Goal: Task Accomplishment & Management: Manage account settings

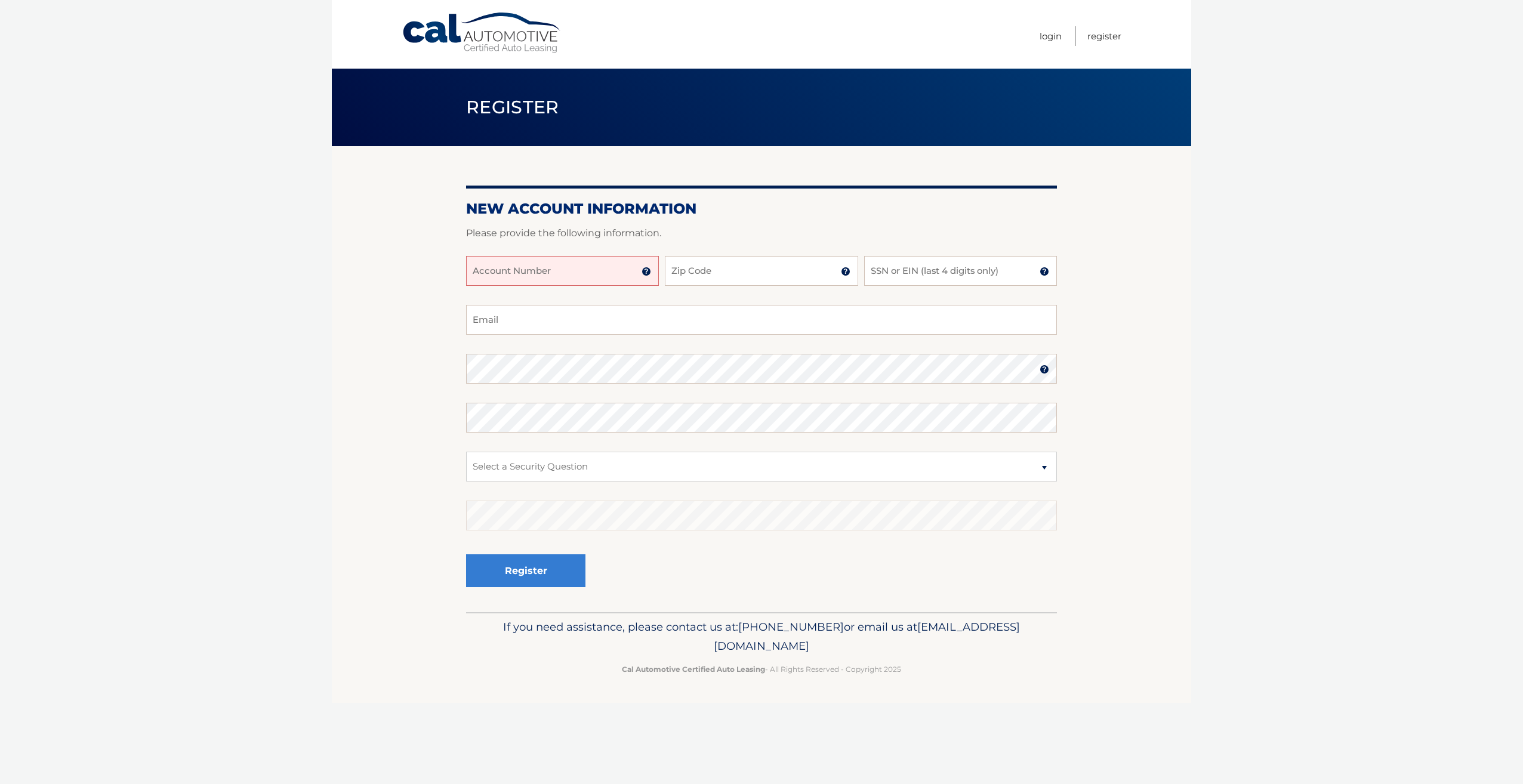
click at [619, 270] on input "Account Number" at bounding box center [562, 271] width 192 height 30
type input "44456023005"
click at [758, 277] on input "Zip Code" at bounding box center [761, 271] width 192 height 30
type input "14620"
click at [897, 276] on input "SSN or EIN (last 4 digits only)" at bounding box center [960, 271] width 192 height 30
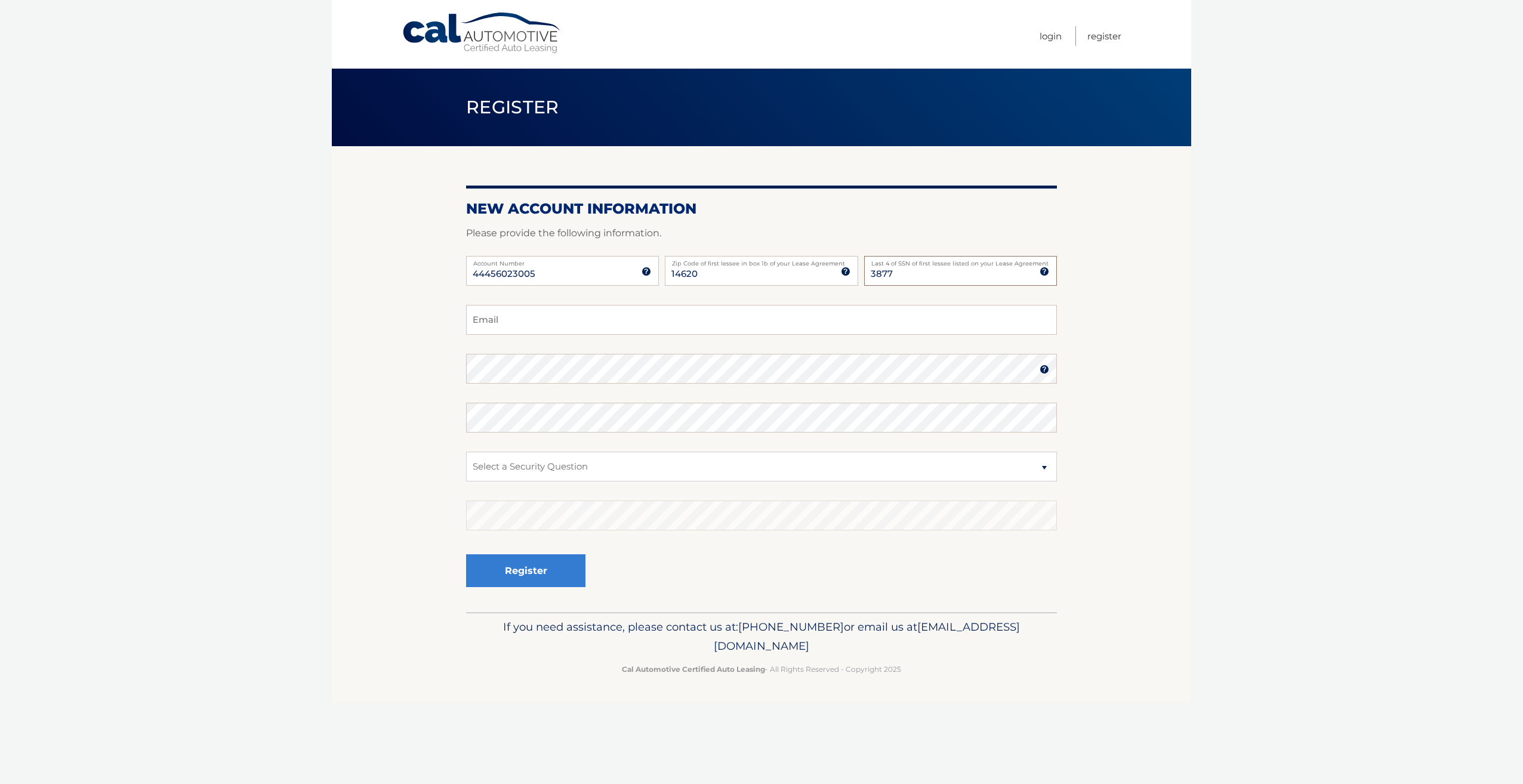
type input "3877"
click at [953, 319] on input "Email" at bounding box center [762, 319] width 591 height 30
type input "chrisbrett88@yahoo.com"
click at [793, 475] on select "Select a Security Question What was the name of your elementary school? What is…" at bounding box center [762, 467] width 591 height 30
select select "2"
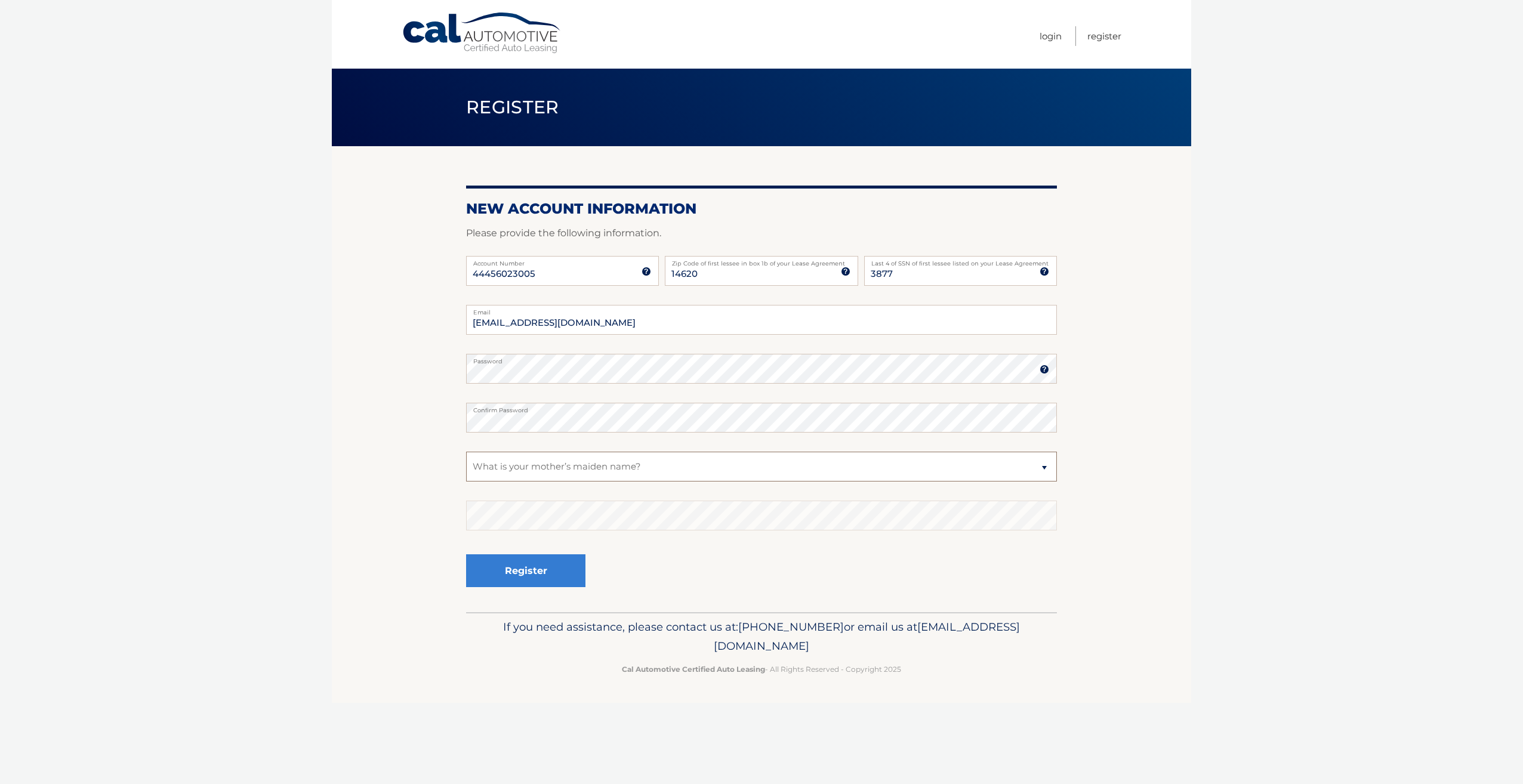
click at [466, 452] on select "Select a Security Question What was the name of your elementary school? What is…" at bounding box center [762, 467] width 591 height 30
click at [573, 570] on button "Register" at bounding box center [525, 570] width 119 height 33
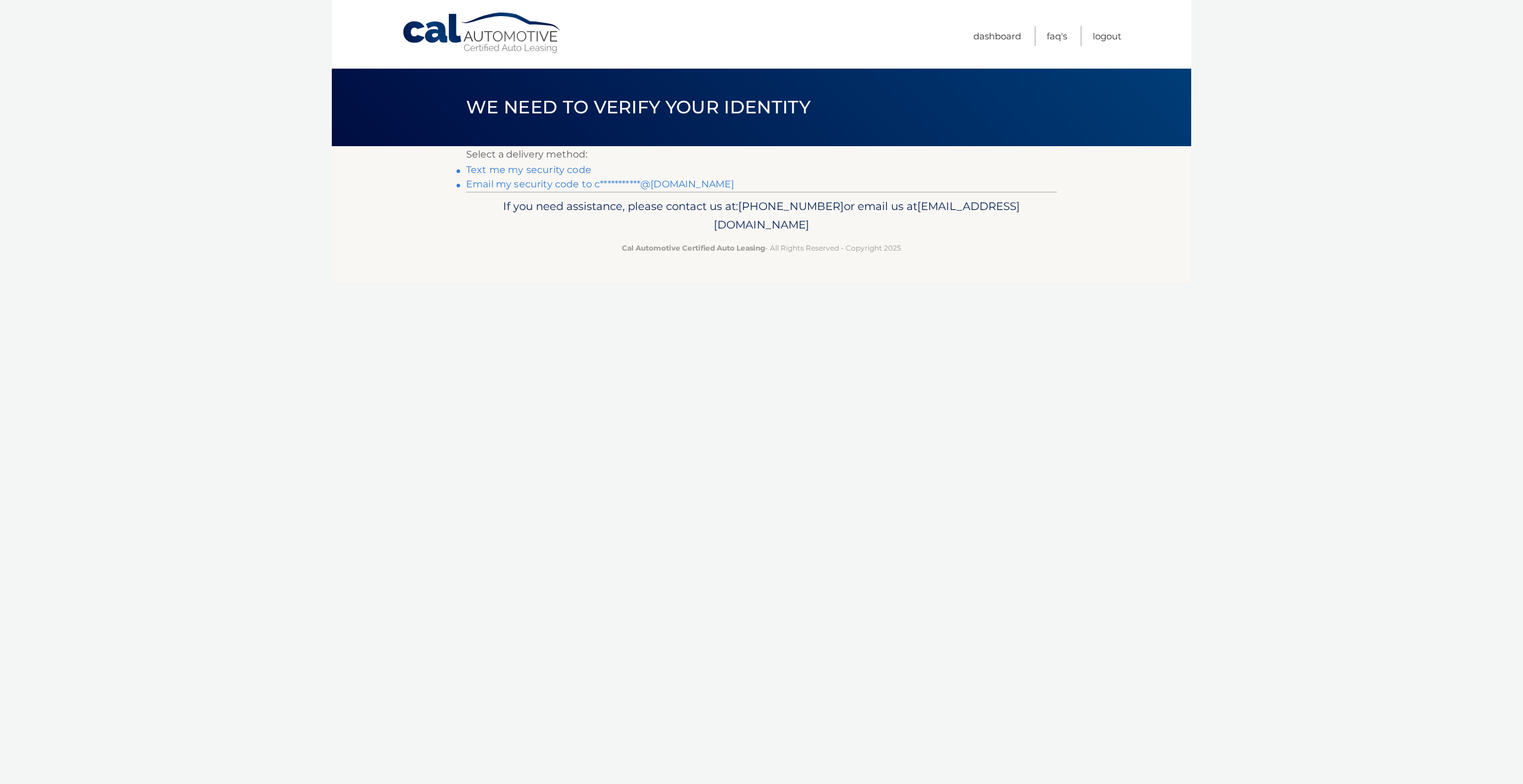
click at [556, 171] on link "Text me my security code" at bounding box center [529, 170] width 126 height 11
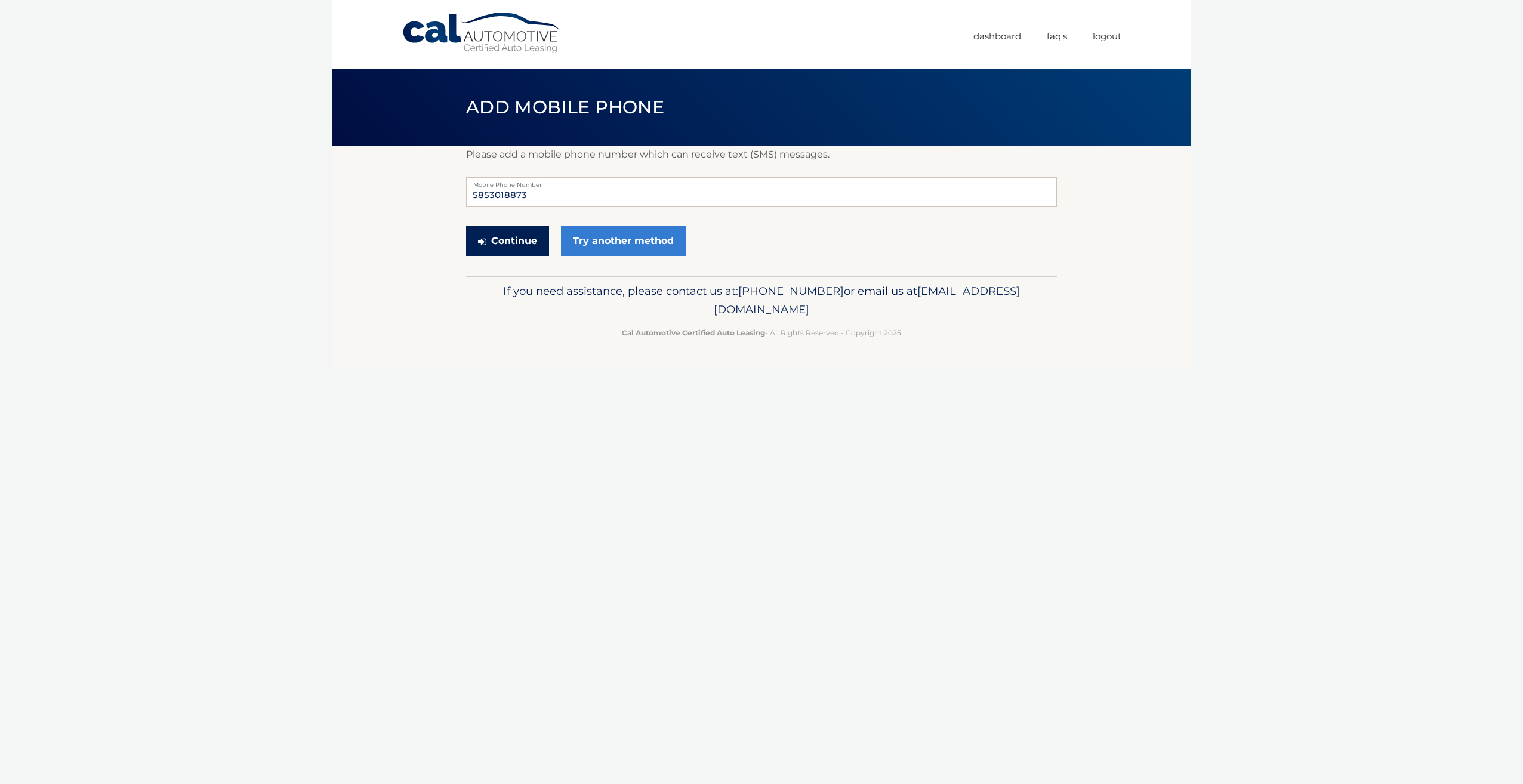
click at [526, 236] on button "Continue" at bounding box center [508, 241] width 83 height 30
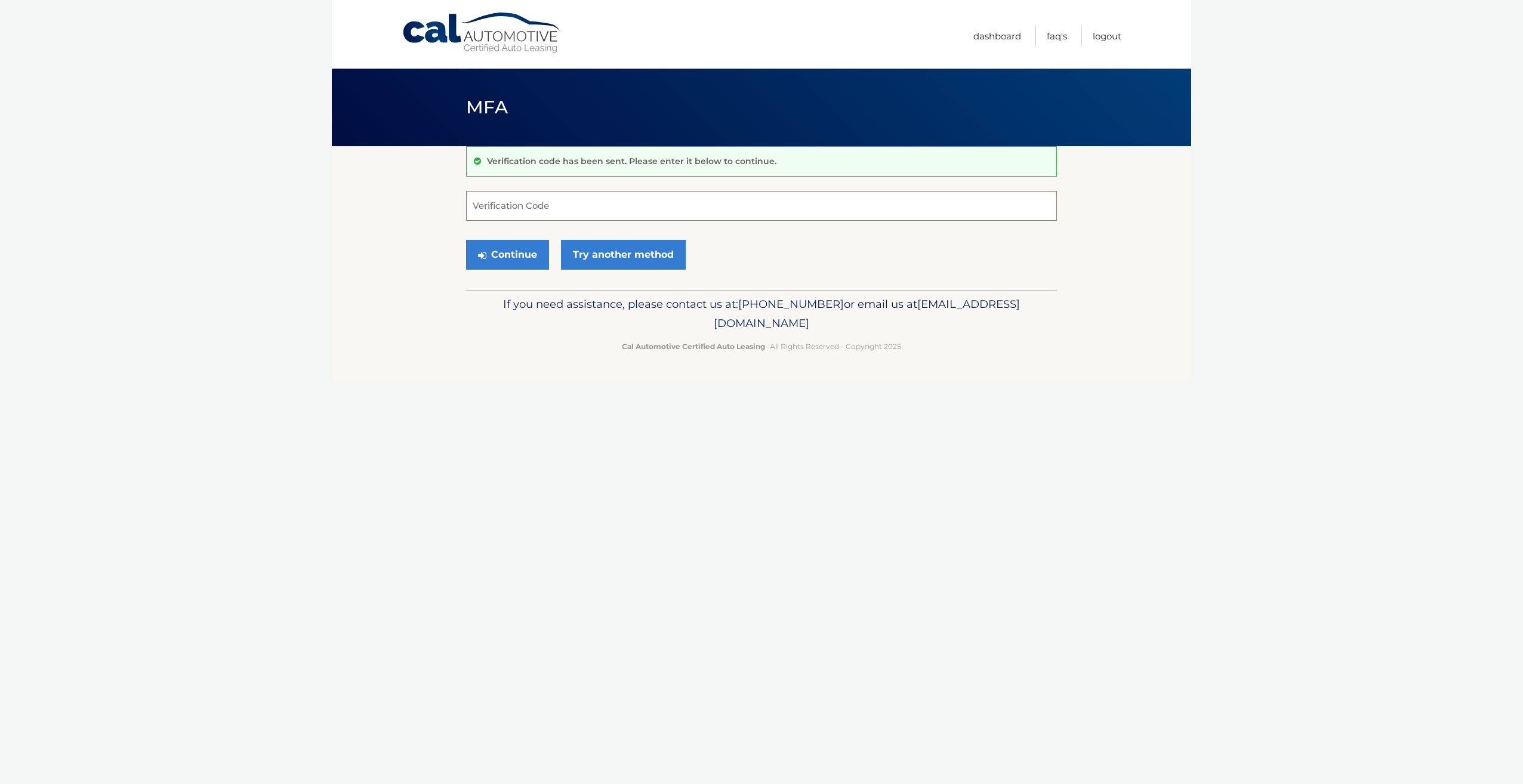
click at [531, 204] on input "Verification Code" at bounding box center [762, 206] width 591 height 30
type input "448338"
click at [522, 245] on button "Continue" at bounding box center [508, 255] width 83 height 30
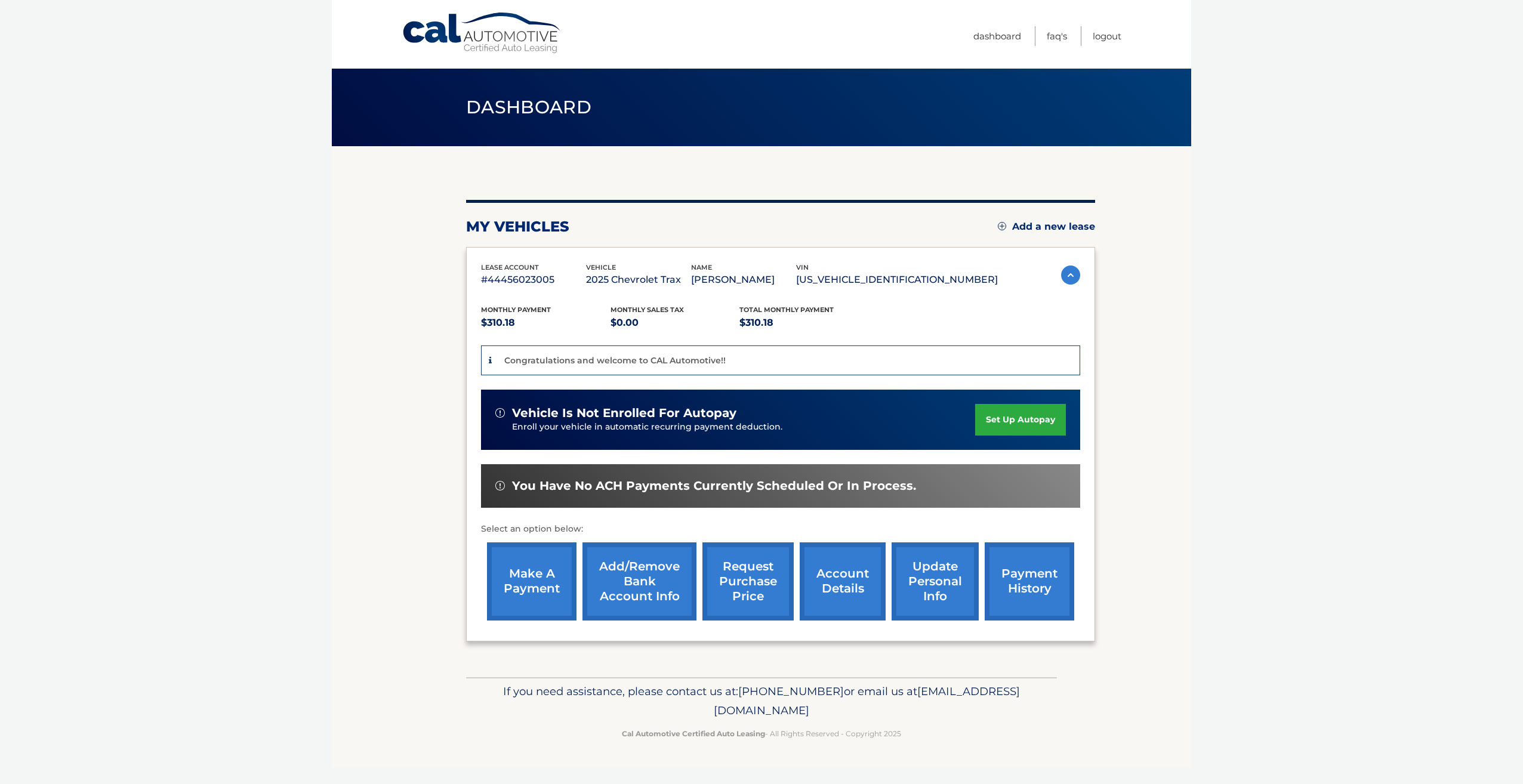
click at [1003, 424] on link "set up autopay" at bounding box center [1020, 419] width 91 height 32
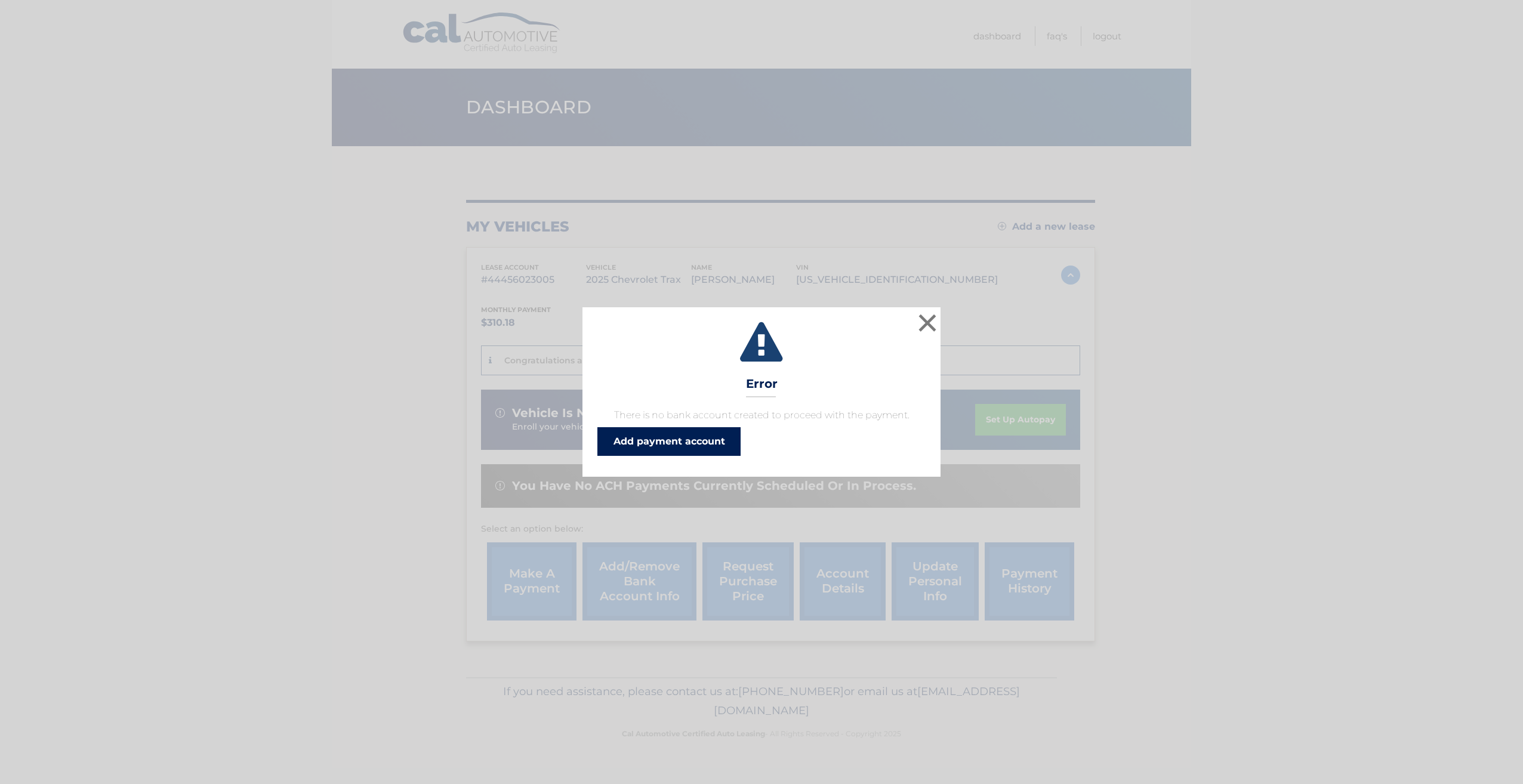
click at [714, 445] on link "Add payment account" at bounding box center [668, 441] width 143 height 29
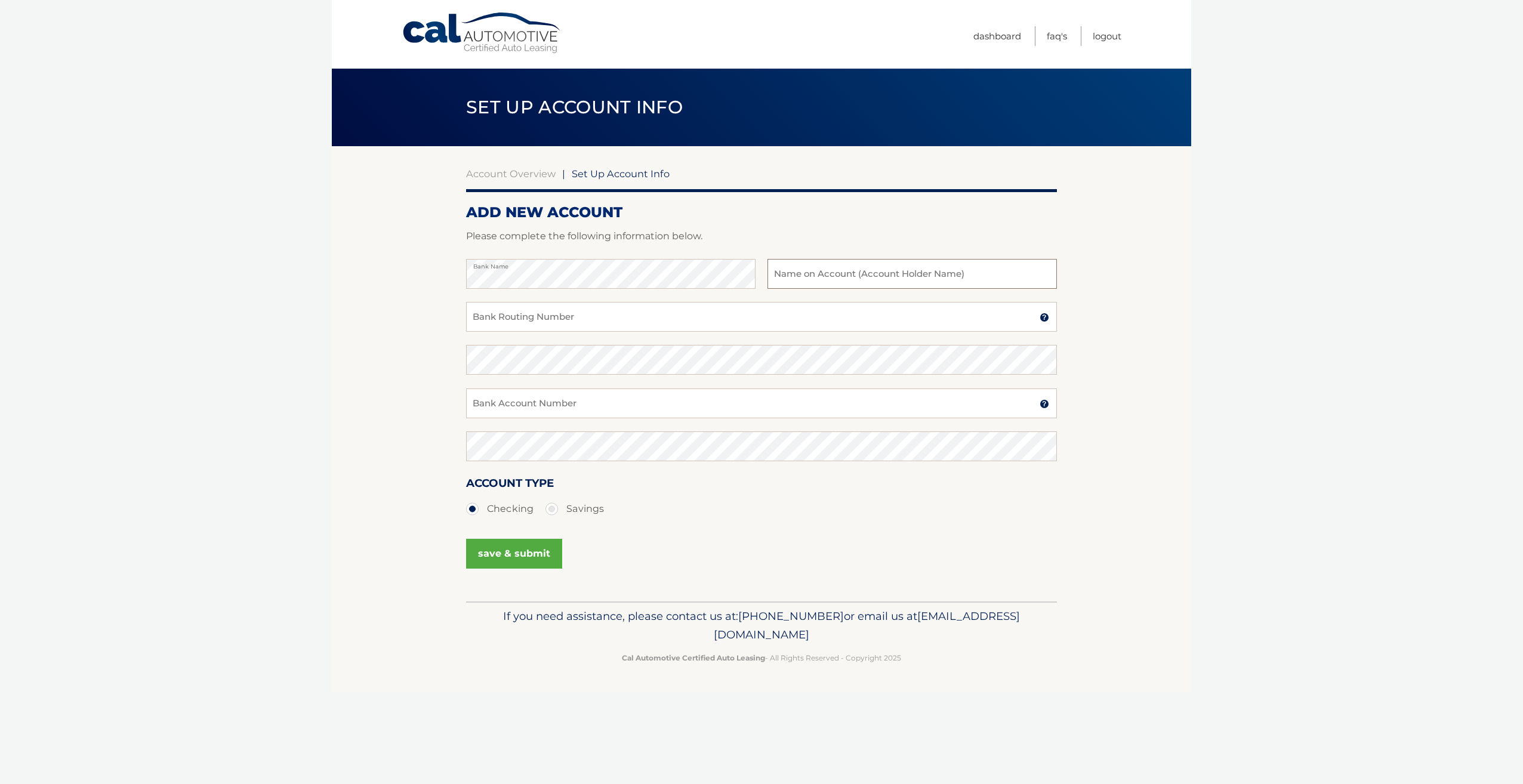
click at [929, 280] on input "text" at bounding box center [912, 274] width 289 height 30
type input "Christopher J Brett"
click at [893, 315] on input "Bank Routing Number" at bounding box center [762, 317] width 591 height 30
type input "021300077"
click at [613, 408] on input "Bank Account Number" at bounding box center [762, 403] width 591 height 30
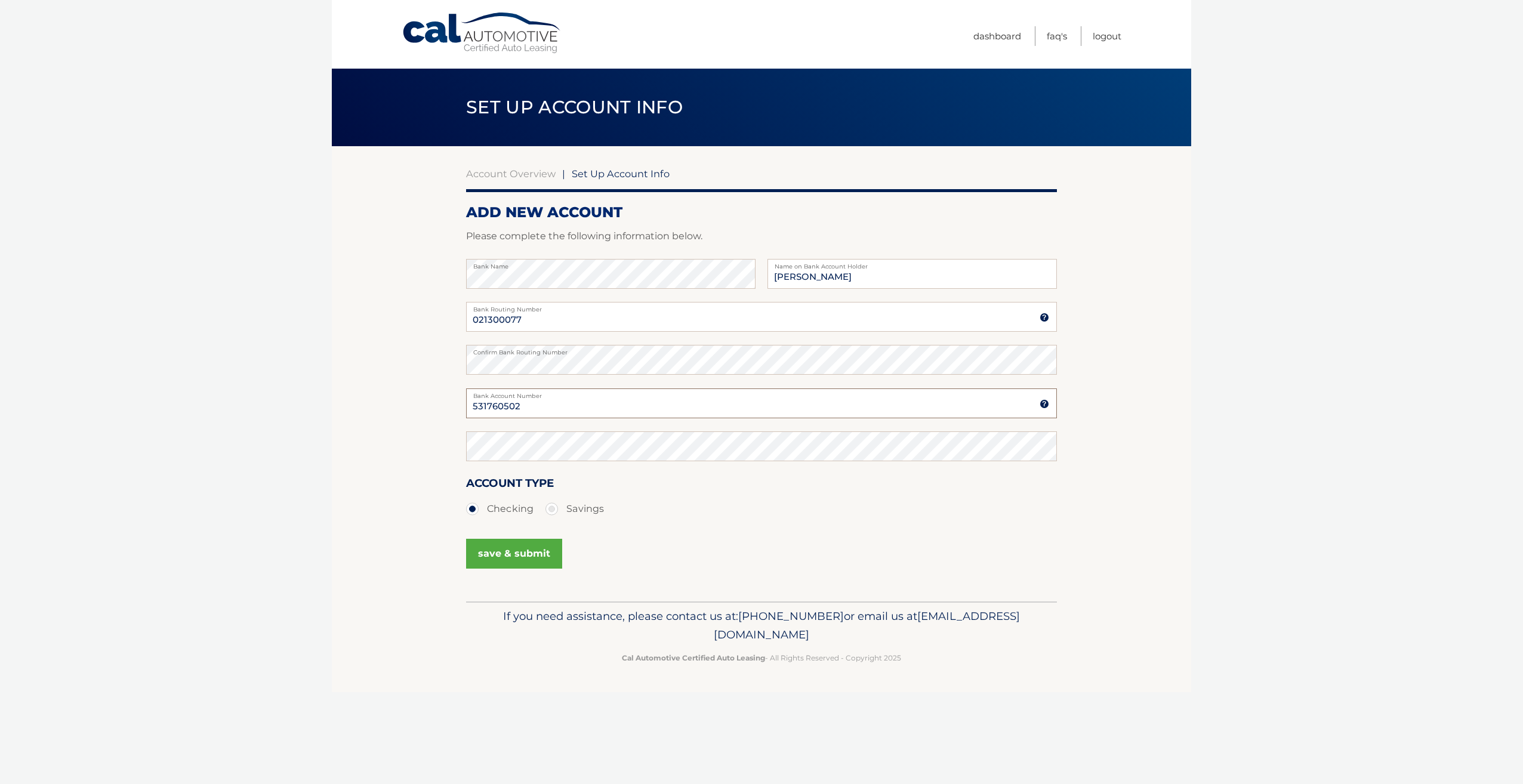
type input "531760502"
click at [534, 551] on button "save & submit" at bounding box center [514, 553] width 96 height 30
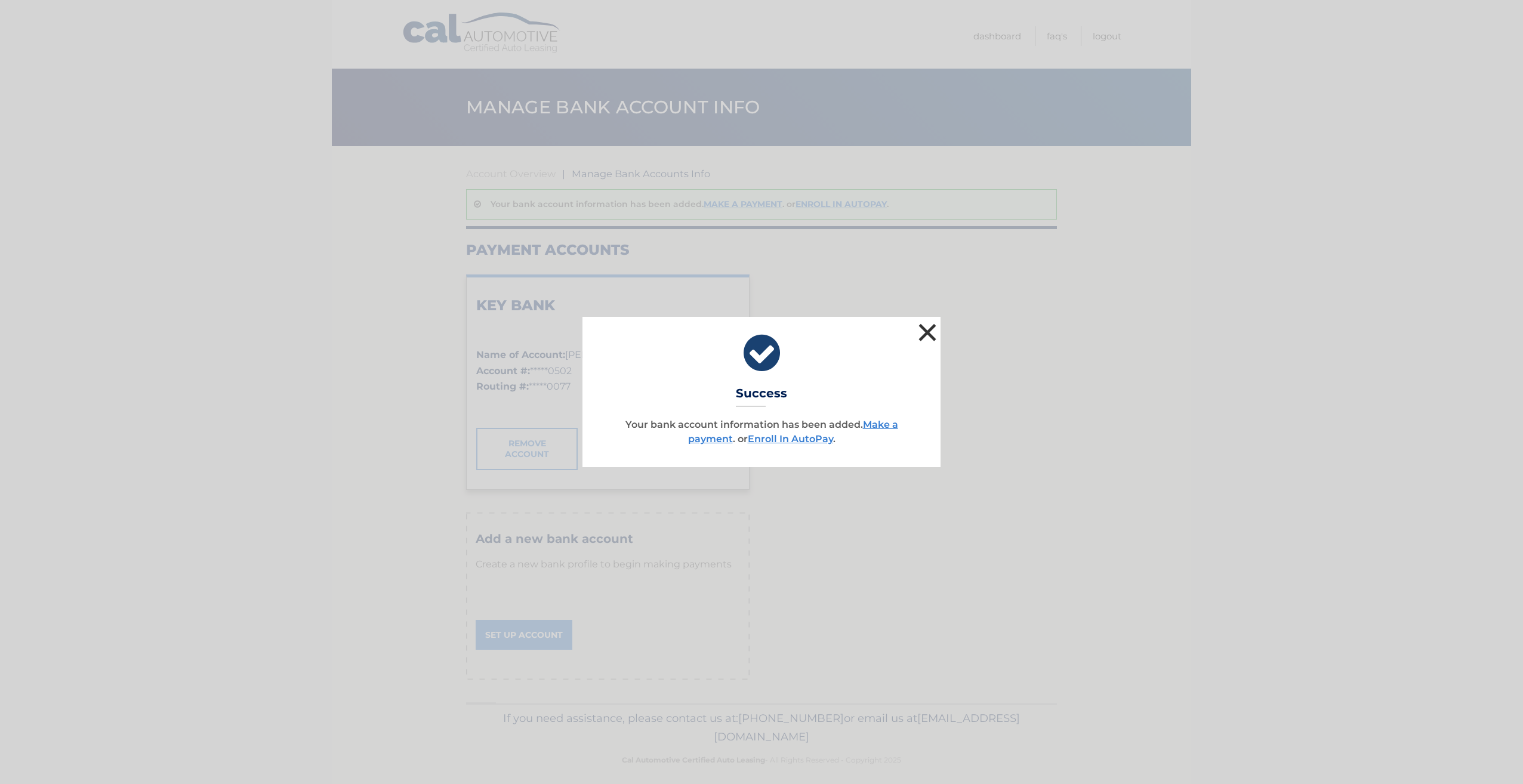
click at [924, 328] on button "×" at bounding box center [927, 332] width 24 height 24
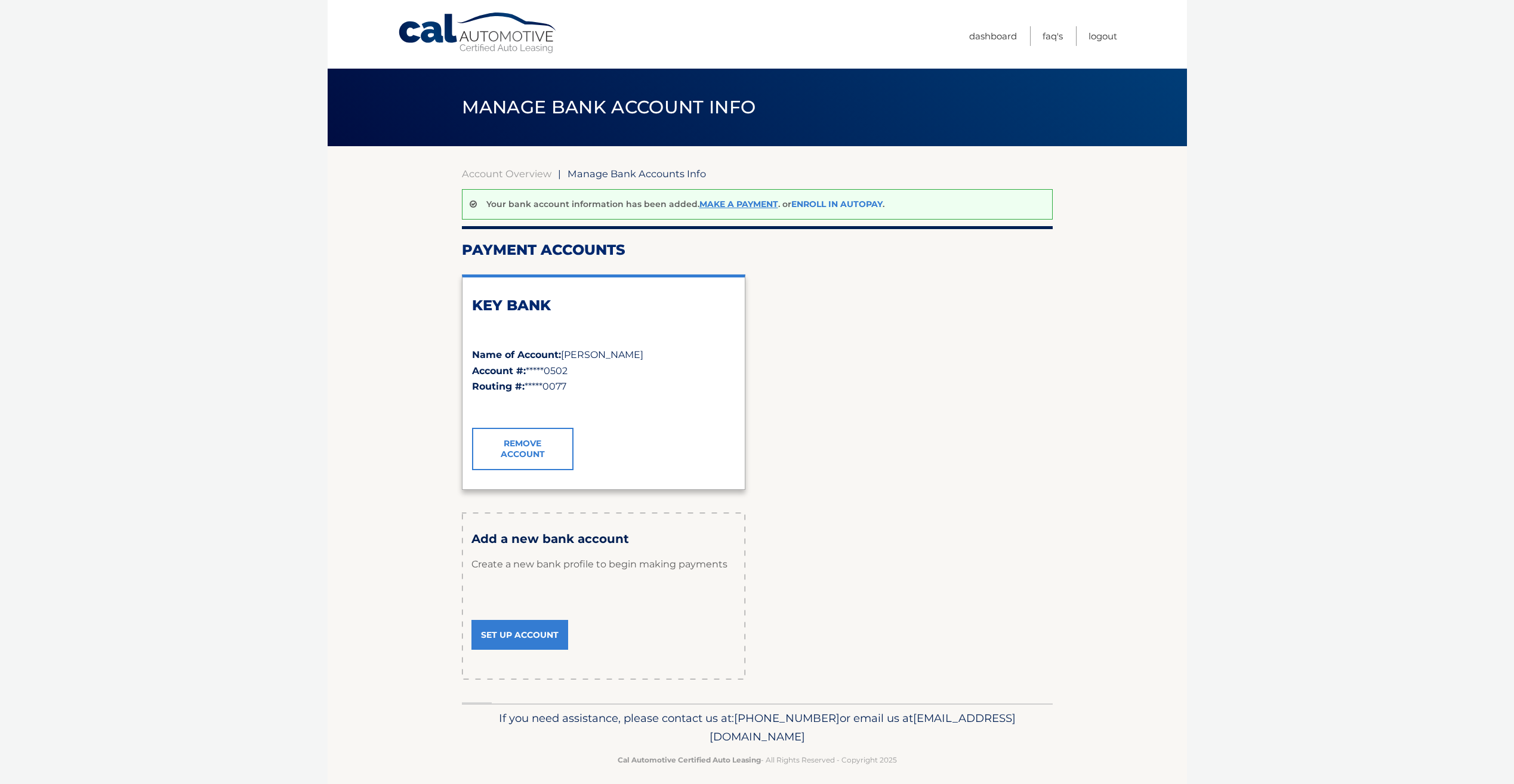
click at [829, 204] on link "Enroll In AutoPay" at bounding box center [836, 204] width 91 height 11
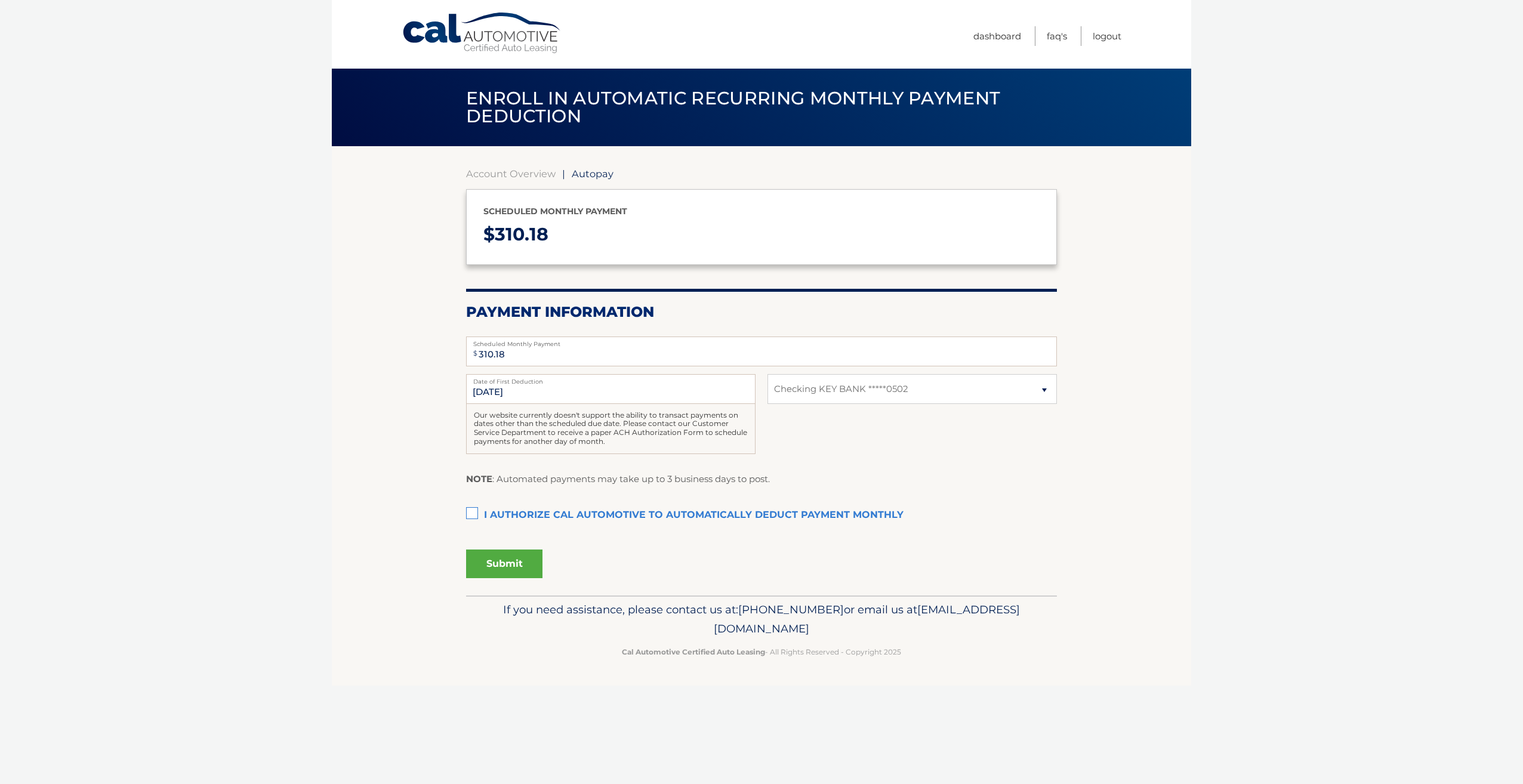
select select "ZGE5ZTlkZDYtYTEyMC00MDAyLWE3NmItMzBlYmY5NTg4YjEw"
click at [1047, 388] on select "Select Bank Account Checking KEY BANK *****0502" at bounding box center [912, 389] width 289 height 30
click at [767, 374] on select "Select Bank Account Checking KEY BANK *****0502" at bounding box center [912, 389] width 289 height 30
click at [472, 515] on label "I authorize cal automotive to automatically deduct payment monthly This checkbo…" at bounding box center [762, 515] width 591 height 24
click at [0, 0] on input "I authorize cal automotive to automatically deduct payment monthly This checkbo…" at bounding box center [0, 0] width 0 height 0
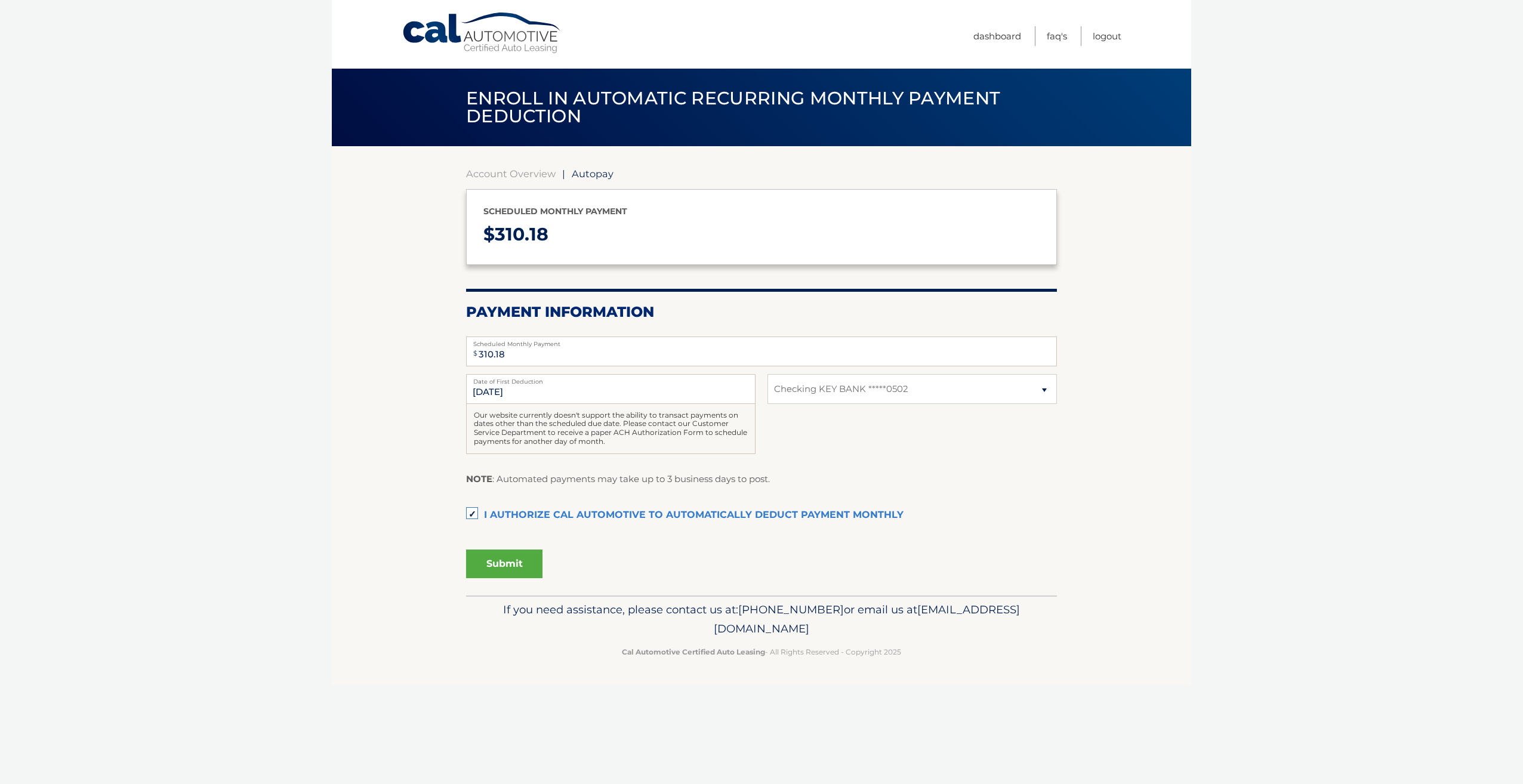
click at [513, 564] on button "Submit" at bounding box center [504, 563] width 76 height 29
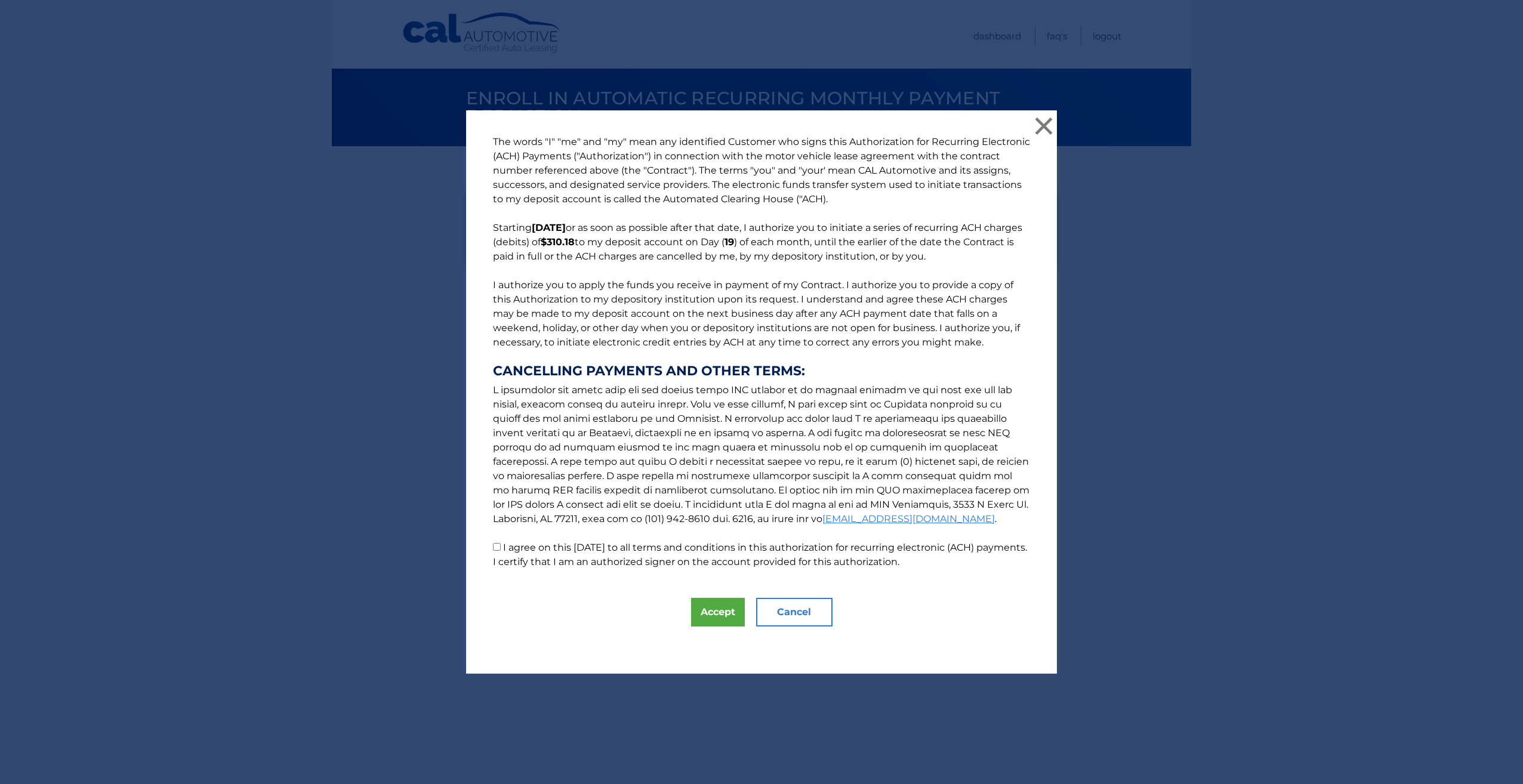
click at [493, 546] on input "I agree on this 10/06/2025 to all terms and conditions in this authorization fo…" at bounding box center [496, 546] width 8 height 8
checkbox input "true"
click at [731, 621] on button "Accept" at bounding box center [718, 612] width 54 height 29
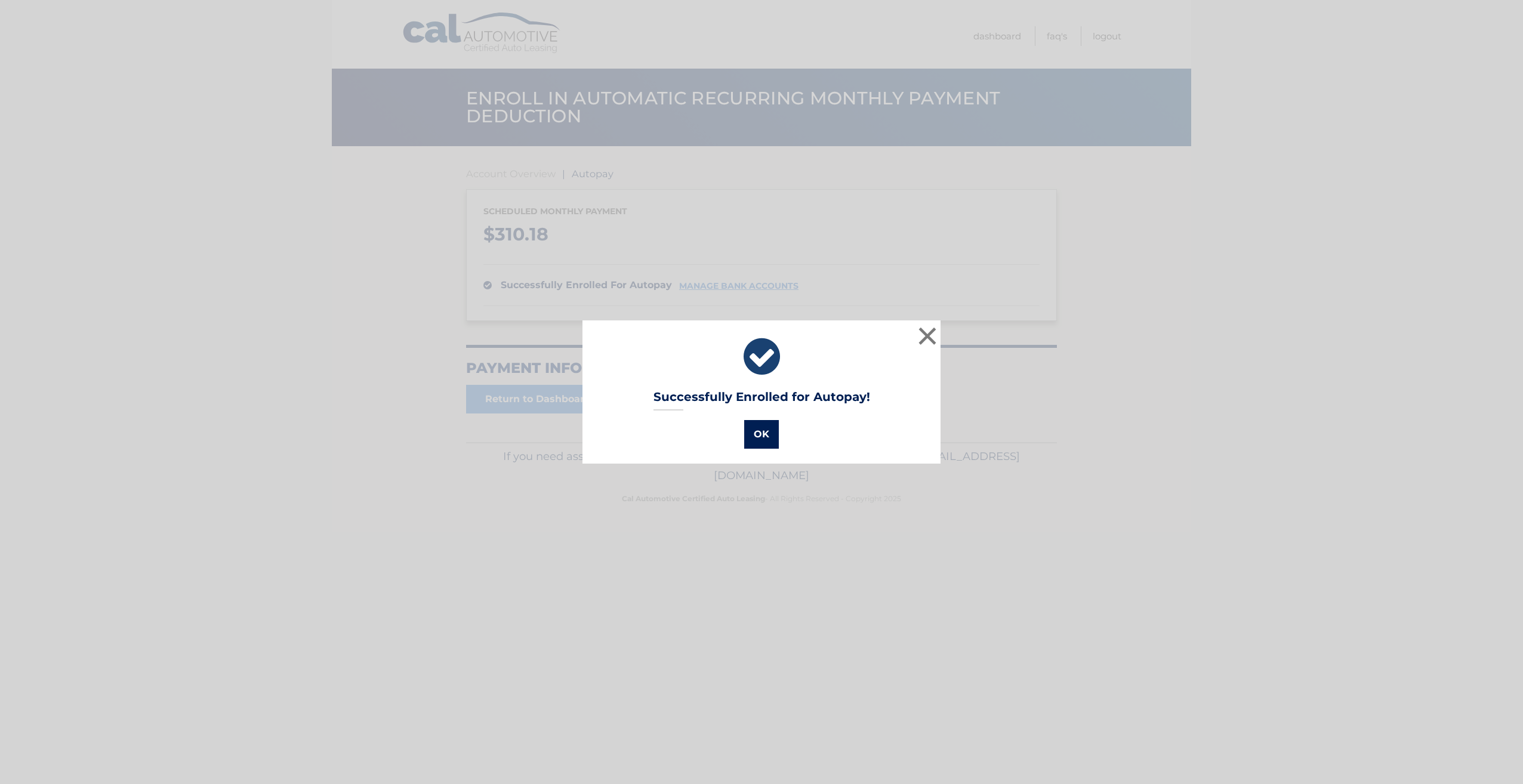
click at [749, 430] on button "OK" at bounding box center [761, 434] width 35 height 29
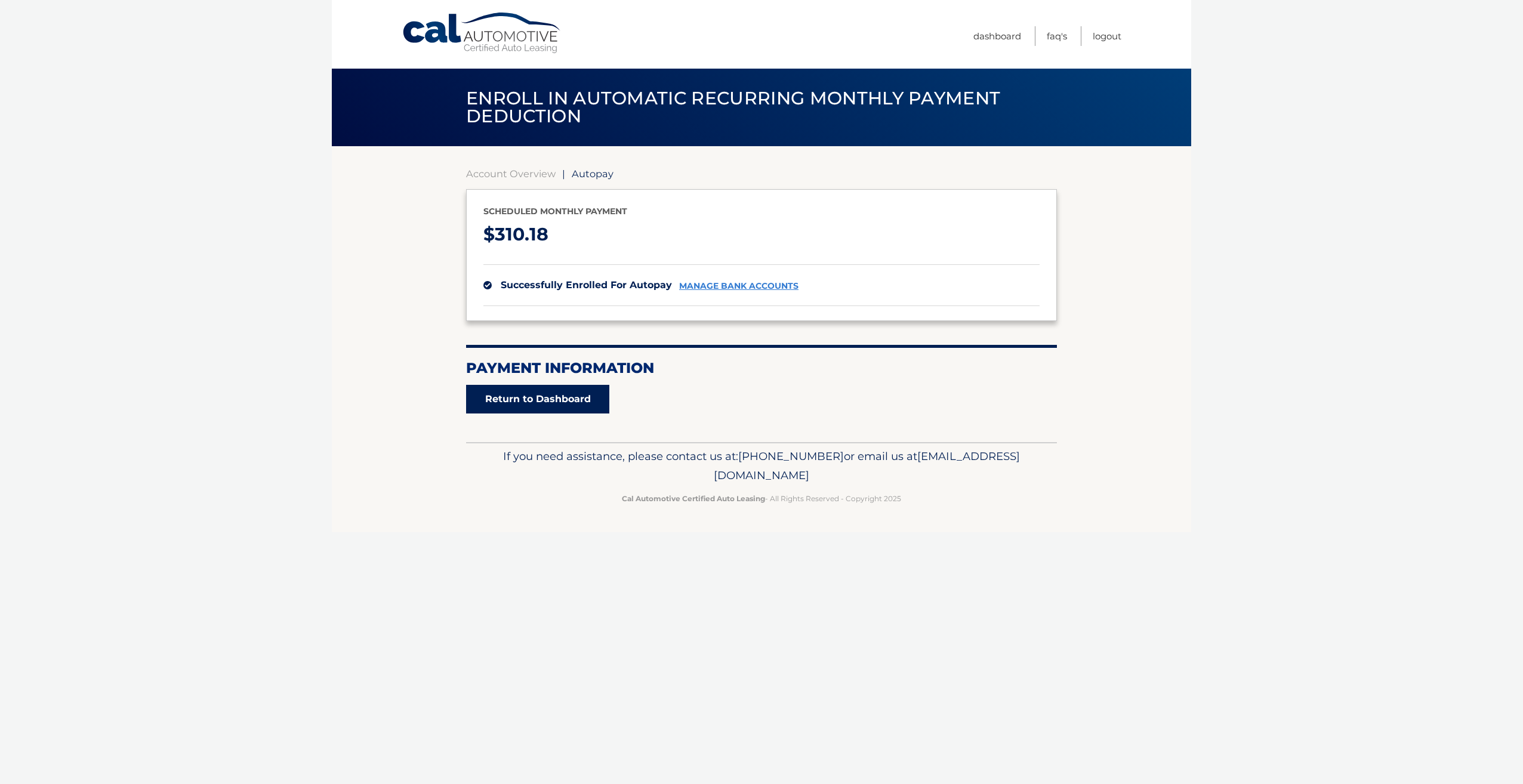
click at [533, 403] on link "Return to Dashboard" at bounding box center [537, 399] width 143 height 29
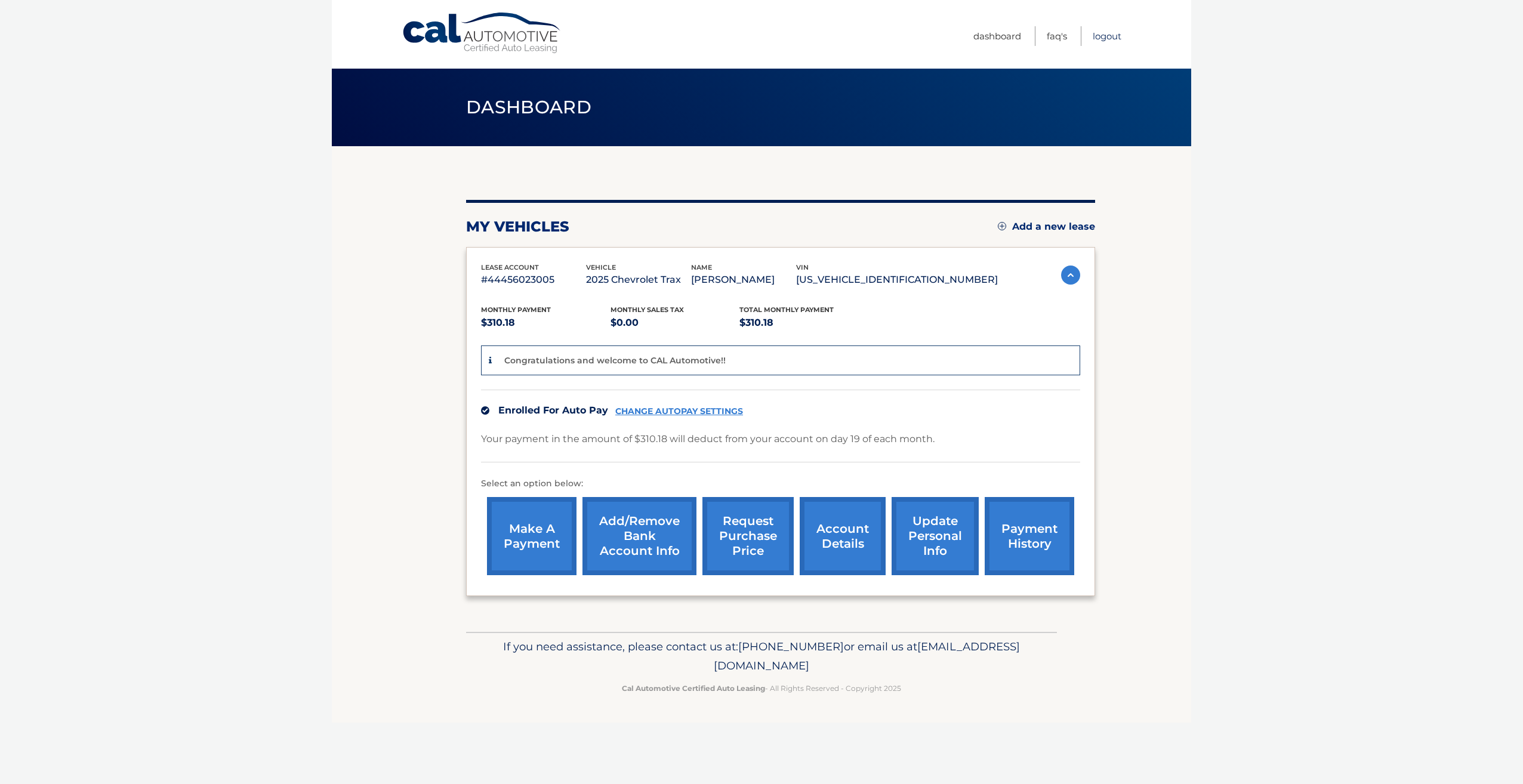
click at [1102, 29] on link "Logout" at bounding box center [1106, 36] width 29 height 20
